Goal: Task Accomplishment & Management: Complete application form

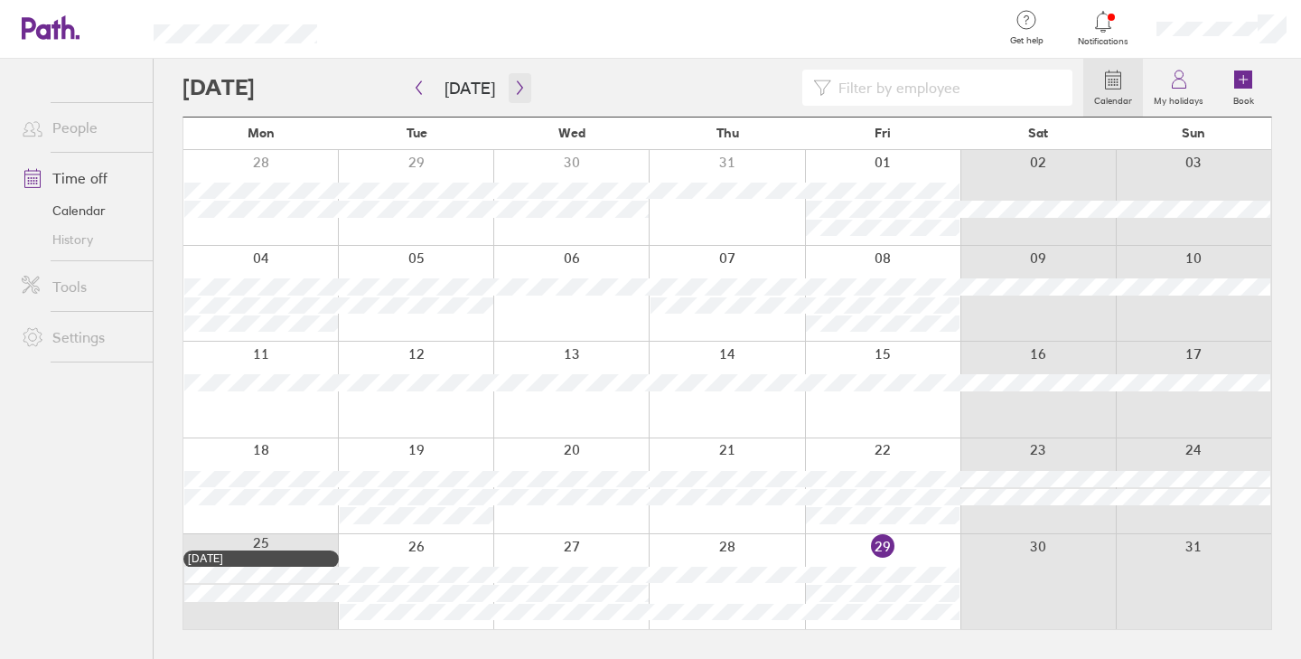
click at [519, 95] on button "button" at bounding box center [520, 88] width 23 height 30
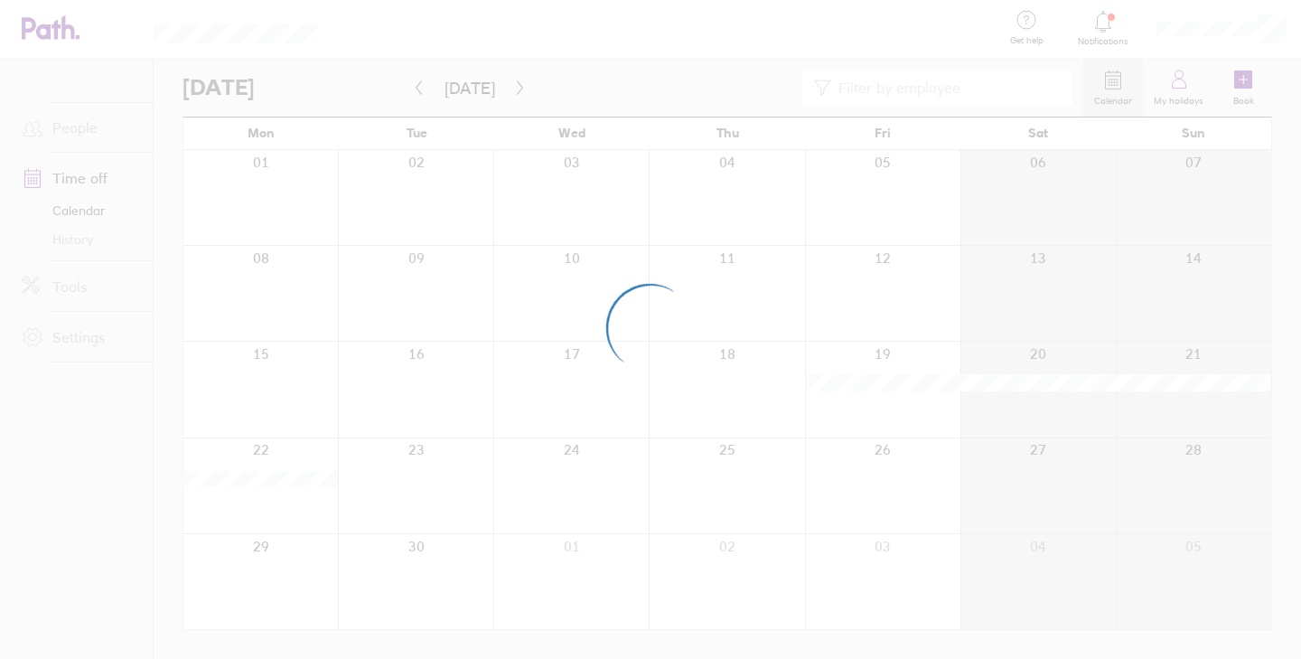
click at [519, 94] on div at bounding box center [650, 329] width 1301 height 659
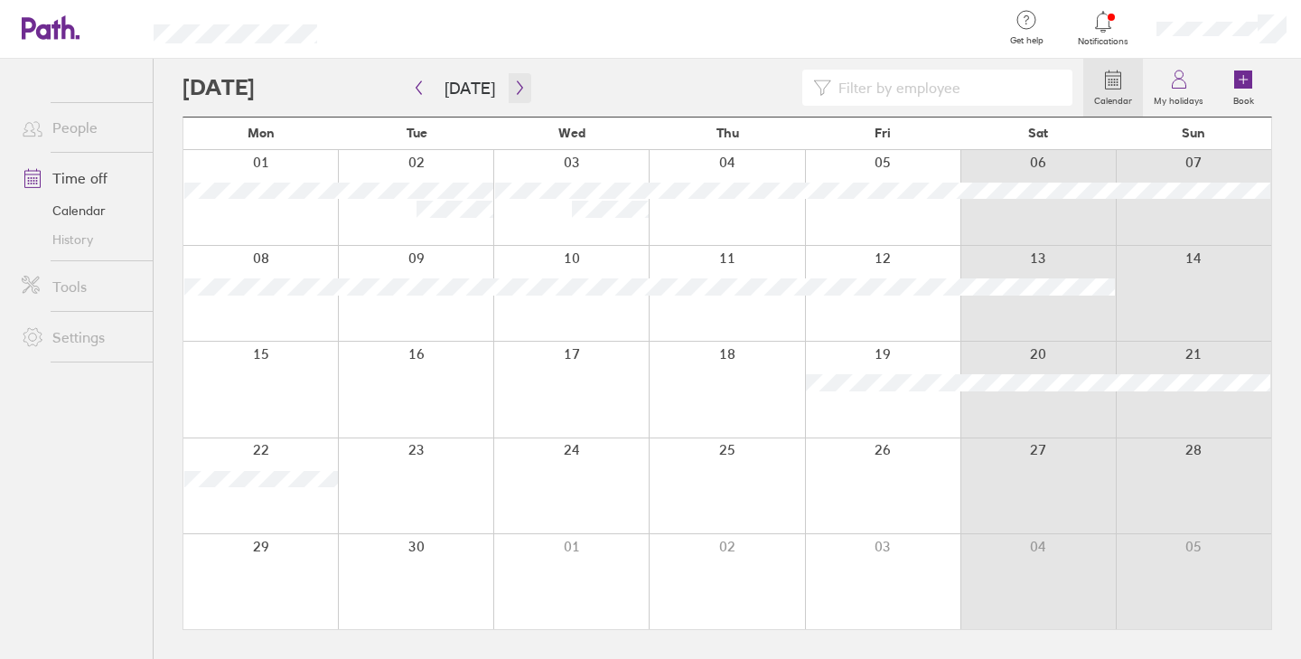
click at [519, 91] on icon "button" at bounding box center [520, 87] width 14 height 14
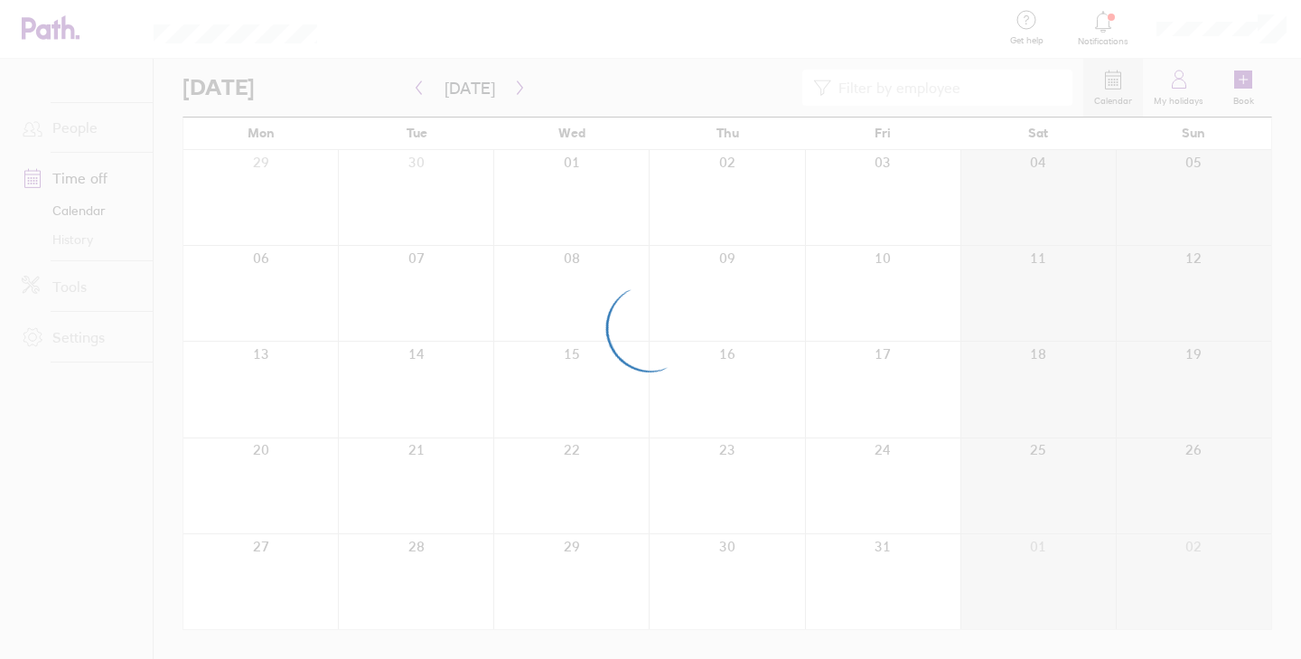
click at [507, 76] on div at bounding box center [650, 329] width 1301 height 659
click at [508, 82] on div at bounding box center [650, 329] width 1301 height 659
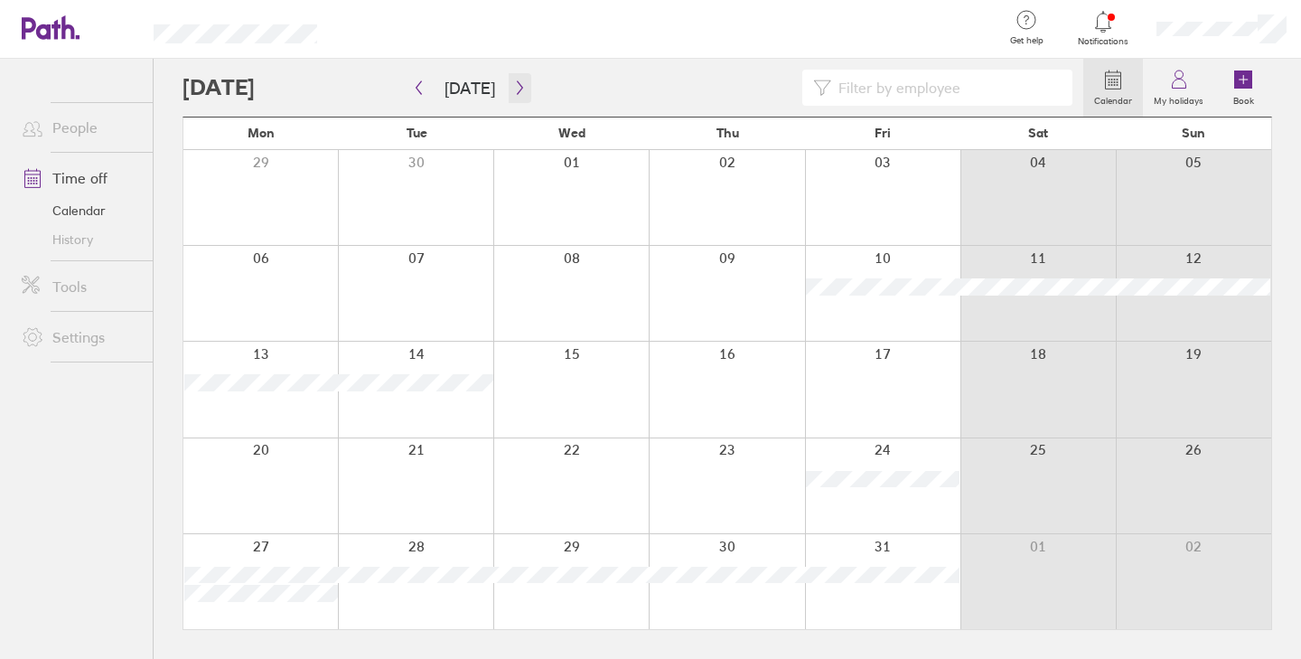
click at [517, 85] on icon "button" at bounding box center [519, 88] width 5 height 14
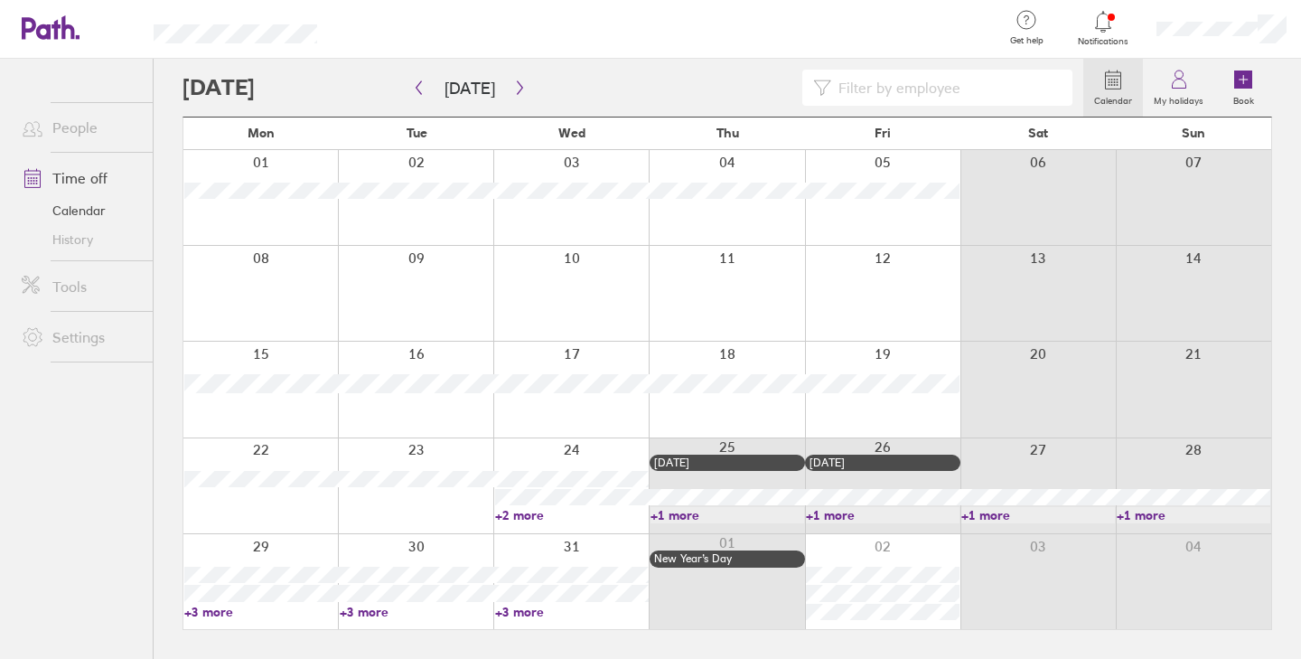
click at [772, 32] on div at bounding box center [667, 29] width 642 height 59
click at [570, 515] on link "+2 more" at bounding box center [572, 515] width 154 height 16
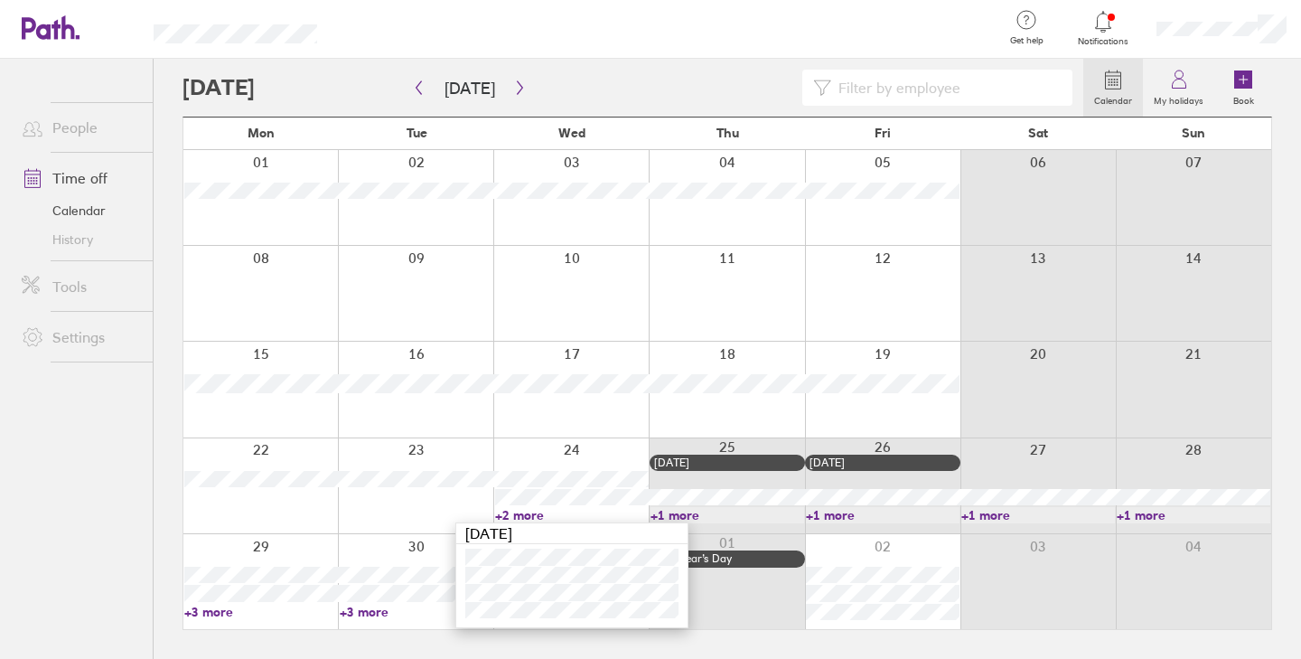
click at [707, 38] on div at bounding box center [667, 29] width 642 height 59
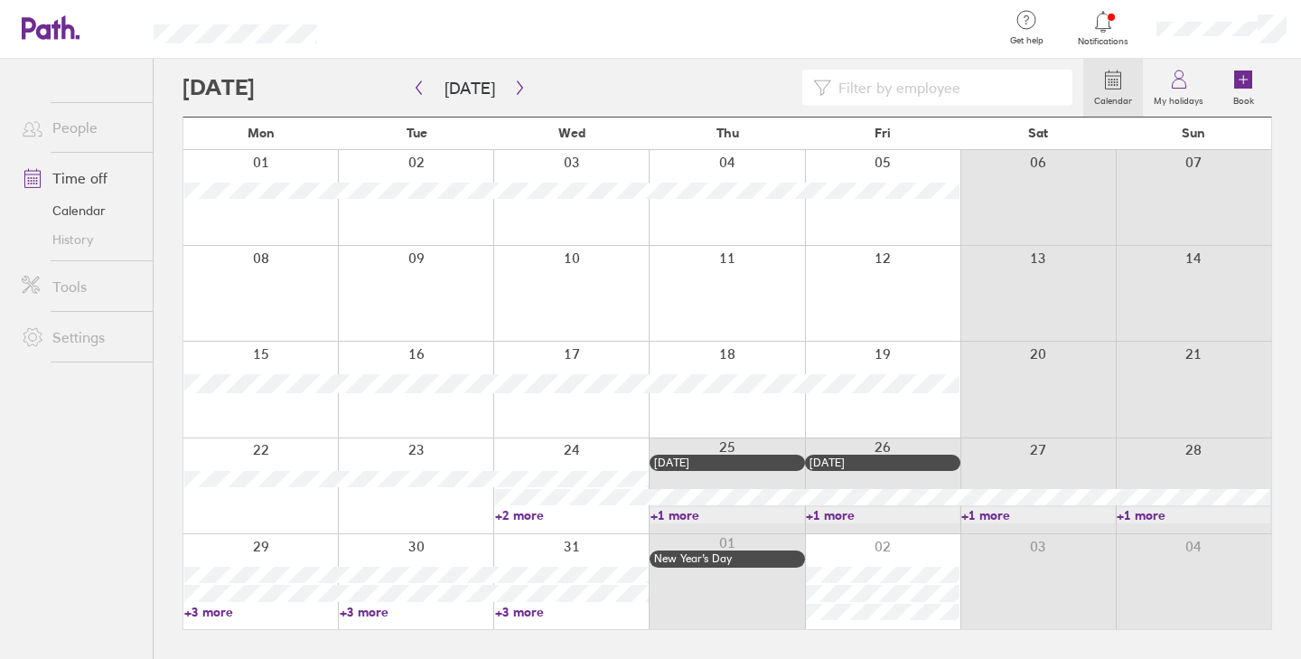
click at [577, 519] on link "+2 more" at bounding box center [572, 515] width 154 height 16
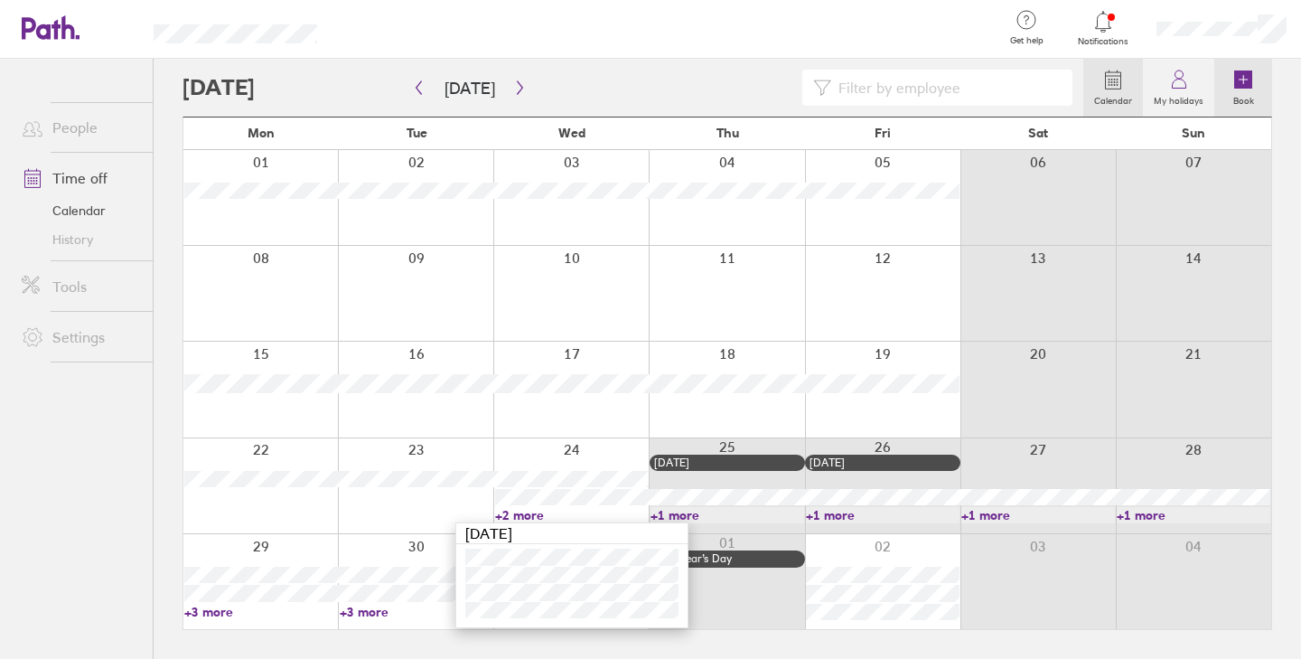
click at [1246, 82] on icon at bounding box center [1243, 79] width 18 height 18
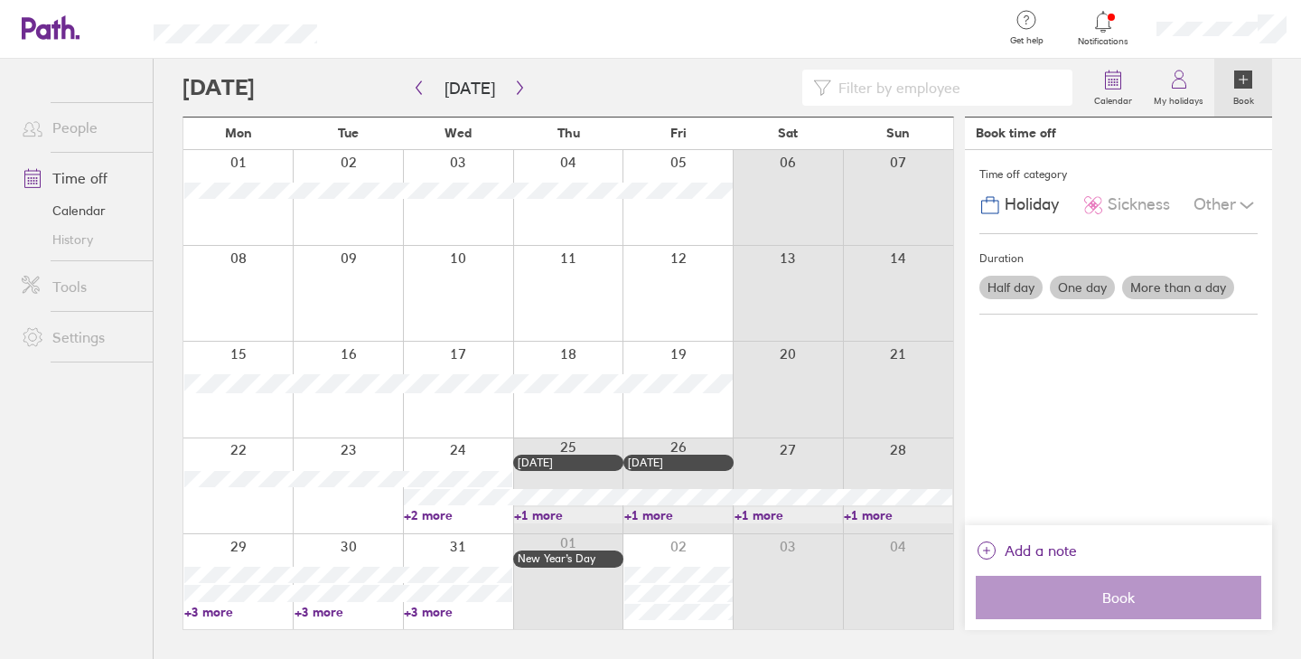
click at [1161, 288] on label "More than a day" at bounding box center [1178, 287] width 112 height 23
click at [0, 0] on input "More than a day" at bounding box center [0, 0] width 0 height 0
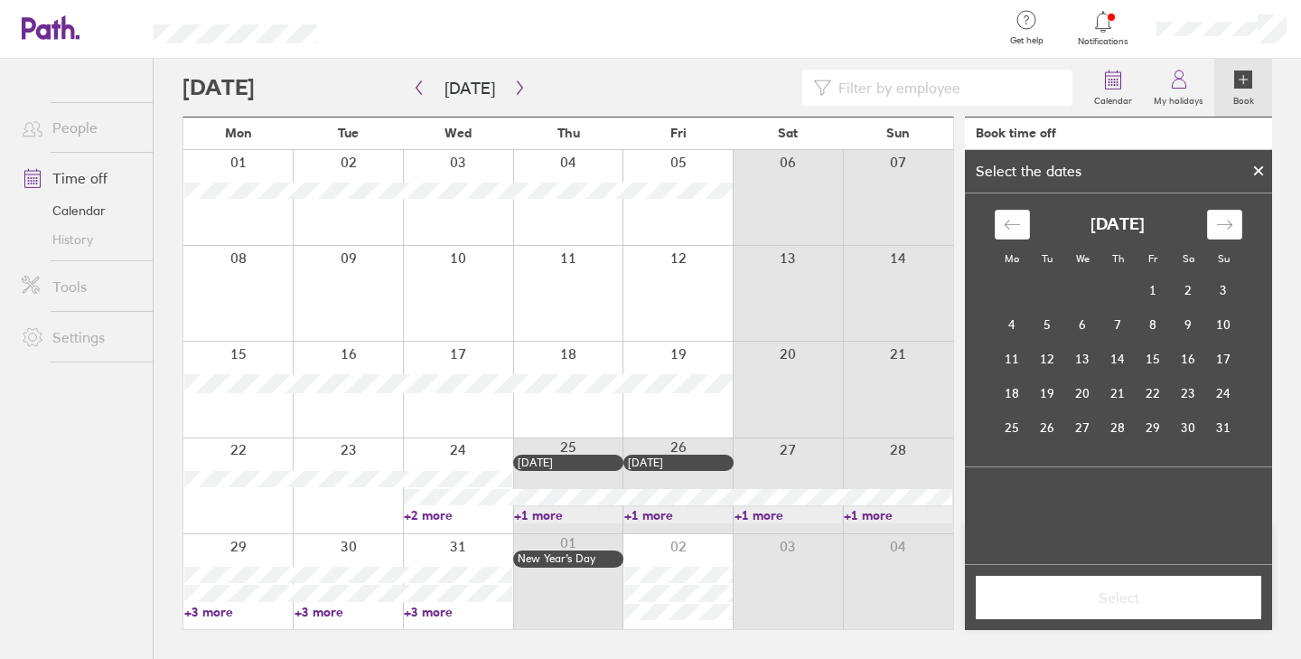
click at [780, 64] on div "Calendar My holidays Book" at bounding box center [727, 88] width 1090 height 58
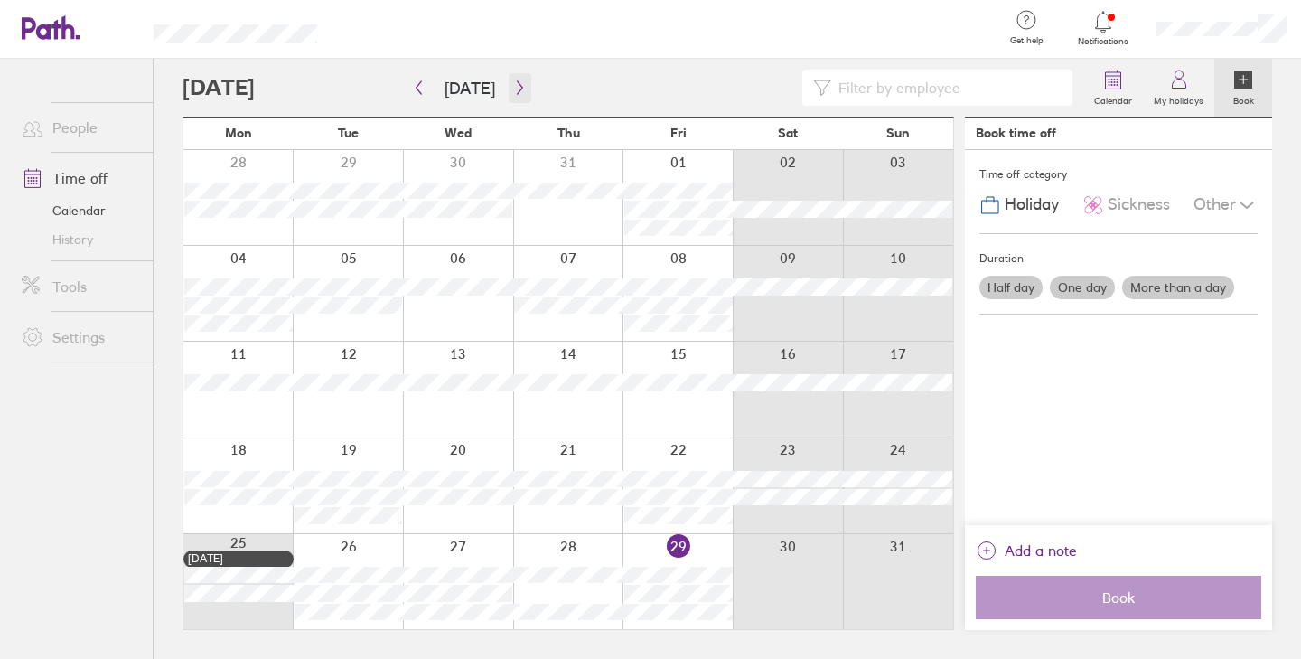
click at [517, 89] on icon "button" at bounding box center [519, 88] width 5 height 14
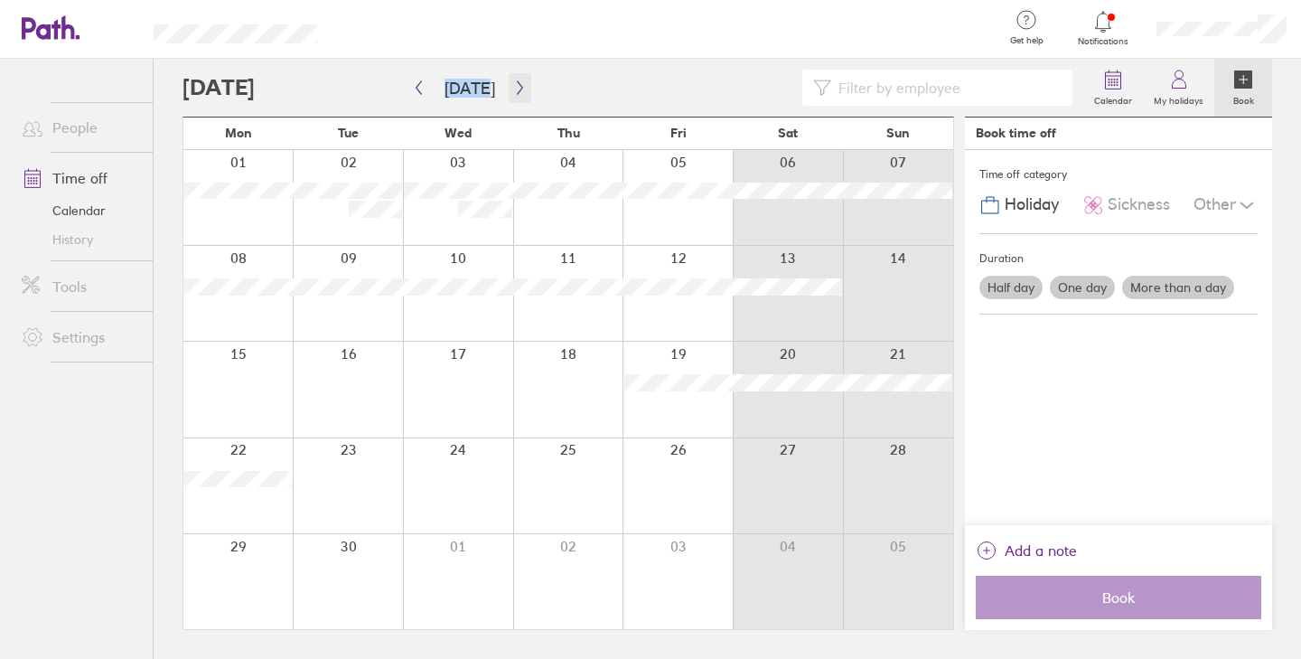
click at [515, 88] on icon "button" at bounding box center [520, 87] width 14 height 14
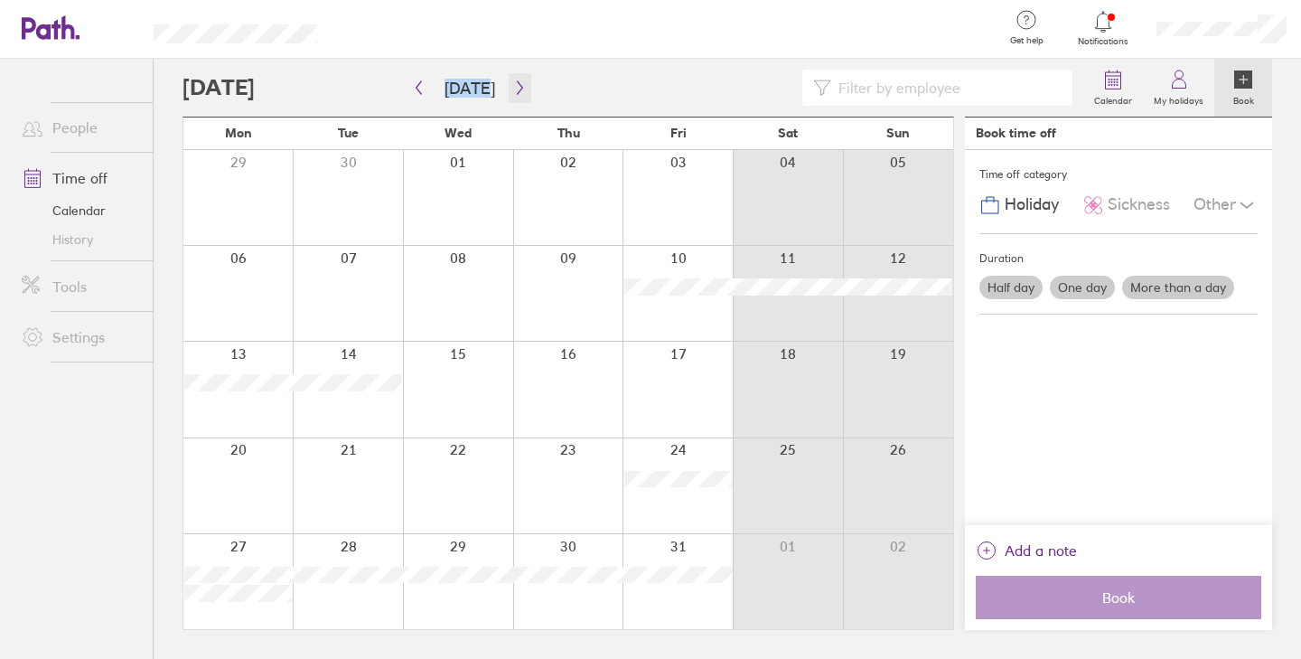
click at [517, 89] on icon "button" at bounding box center [519, 88] width 5 height 14
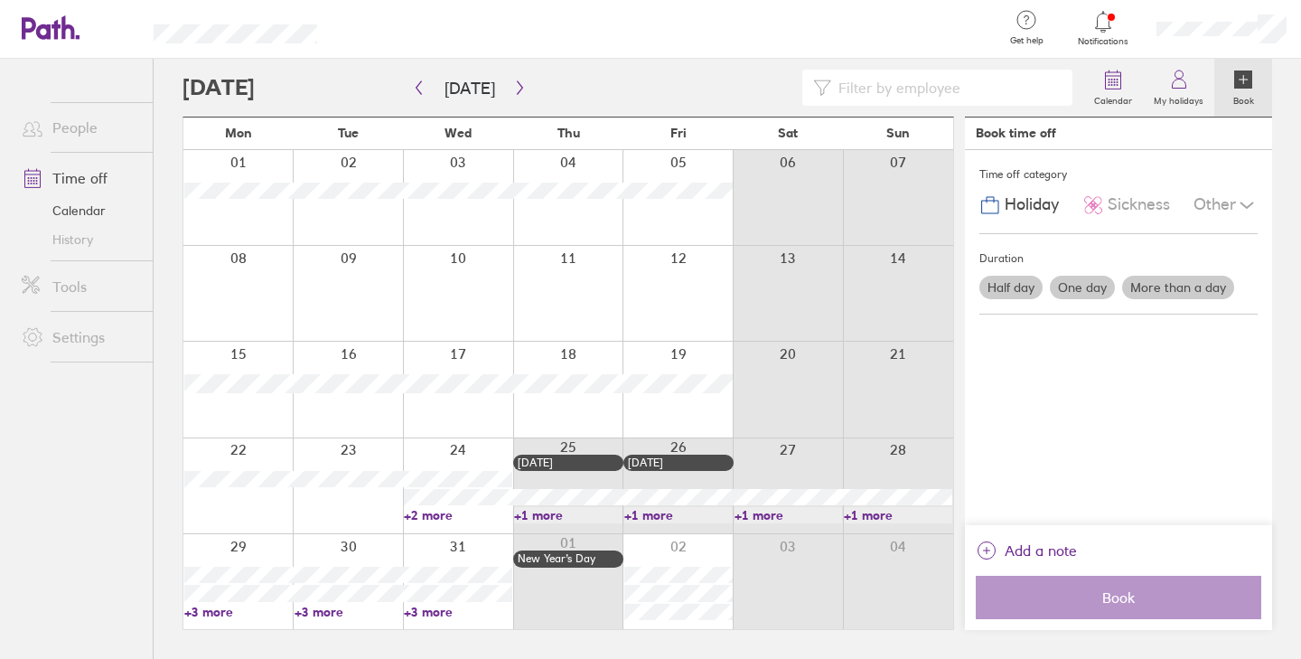
click at [1144, 284] on label "More than a day" at bounding box center [1178, 287] width 112 height 23
click at [0, 0] on input "More than a day" at bounding box center [0, 0] width 0 height 0
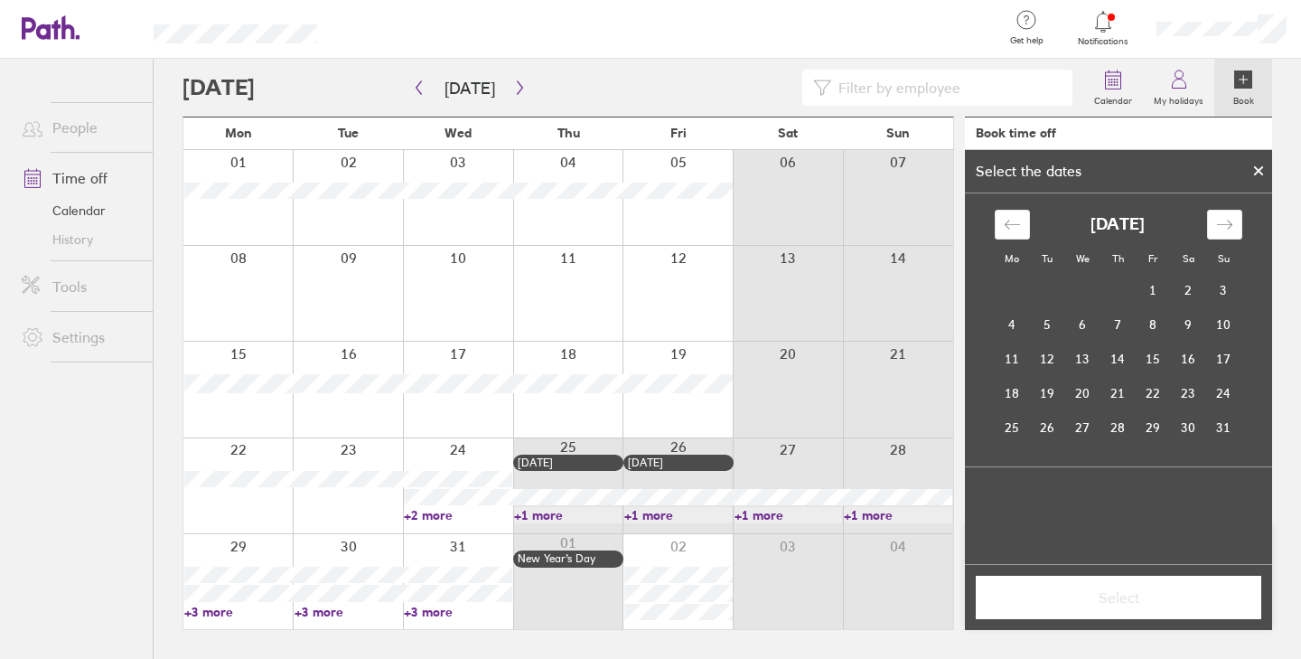
click at [479, 448] on div at bounding box center [458, 485] width 110 height 95
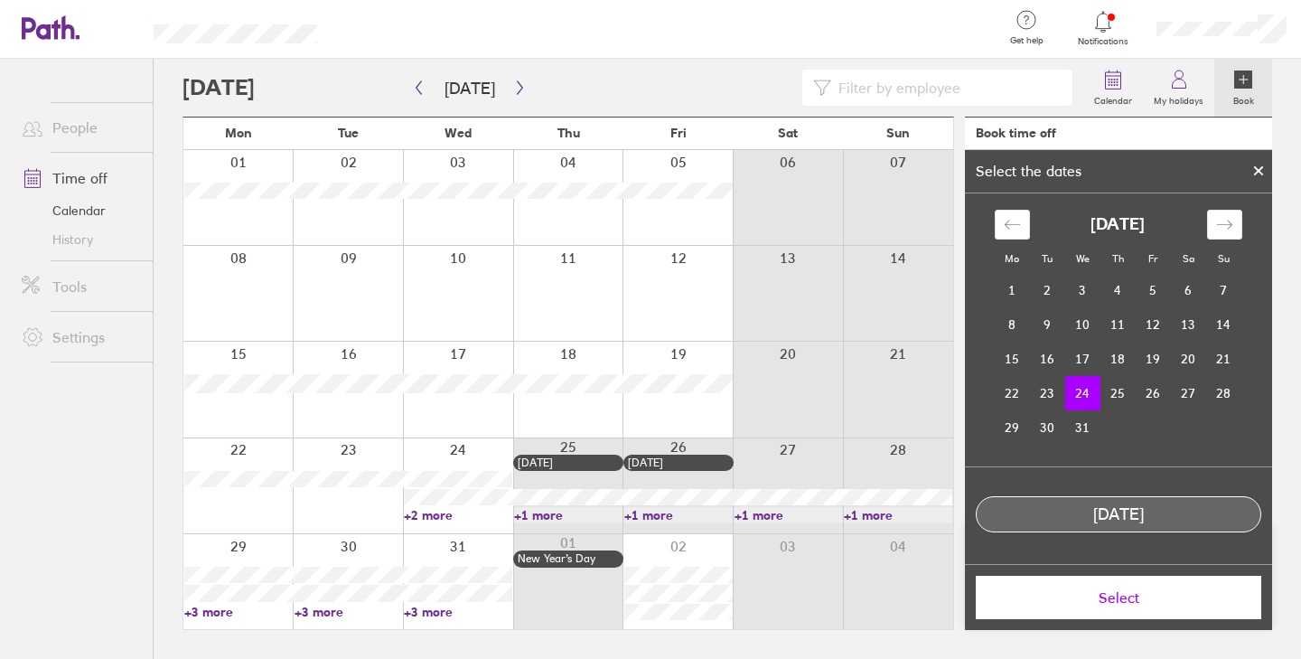
click at [477, 453] on div at bounding box center [458, 485] width 110 height 95
click at [1019, 420] on td "29" at bounding box center [1012, 427] width 35 height 34
click at [1091, 392] on td "24" at bounding box center [1082, 393] width 35 height 34
click at [1148, 597] on span "Select" at bounding box center [1118, 597] width 260 height 16
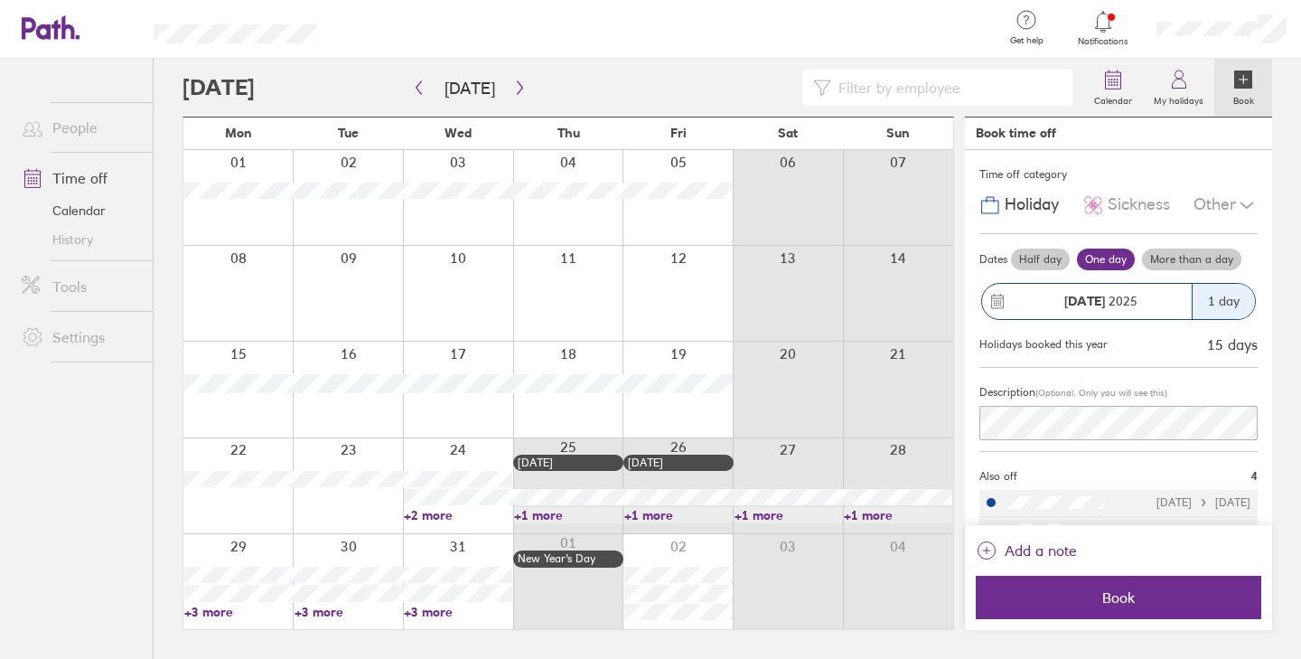
click at [1179, 268] on label "More than a day" at bounding box center [1191, 259] width 99 height 22
click at [0, 0] on input "More than a day" at bounding box center [0, 0] width 0 height 0
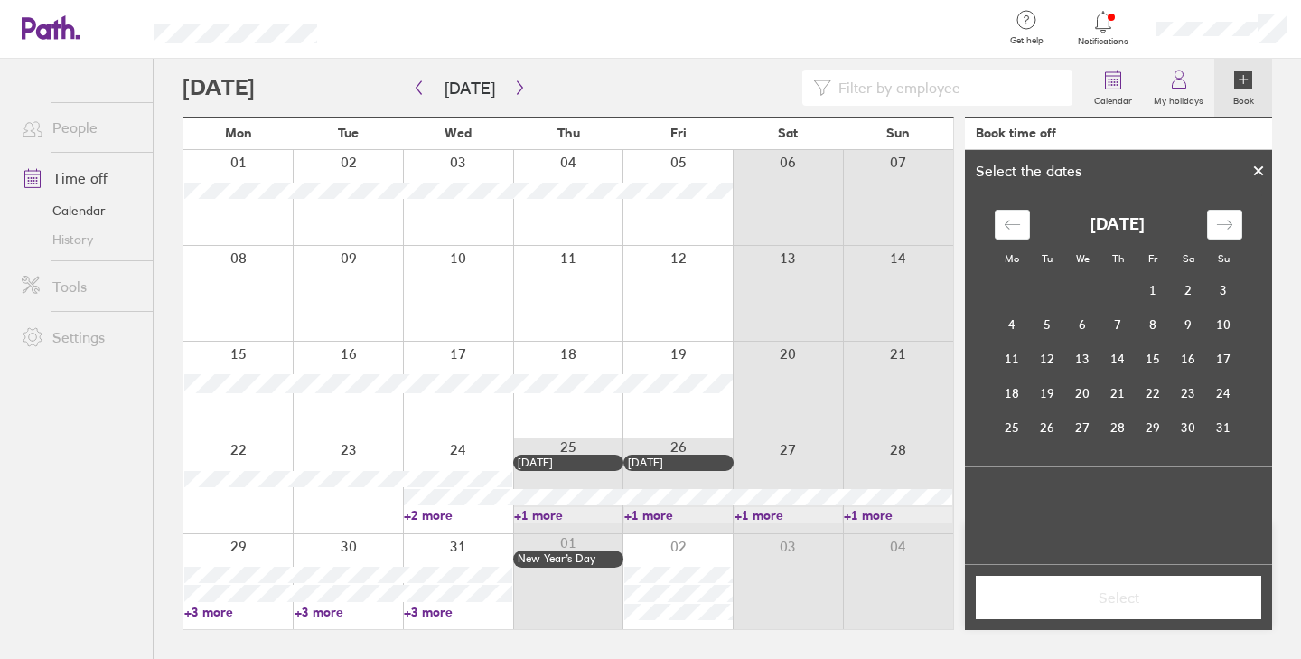
click at [479, 448] on div at bounding box center [458, 485] width 110 height 95
